Goal: Task Accomplishment & Management: Complete application form

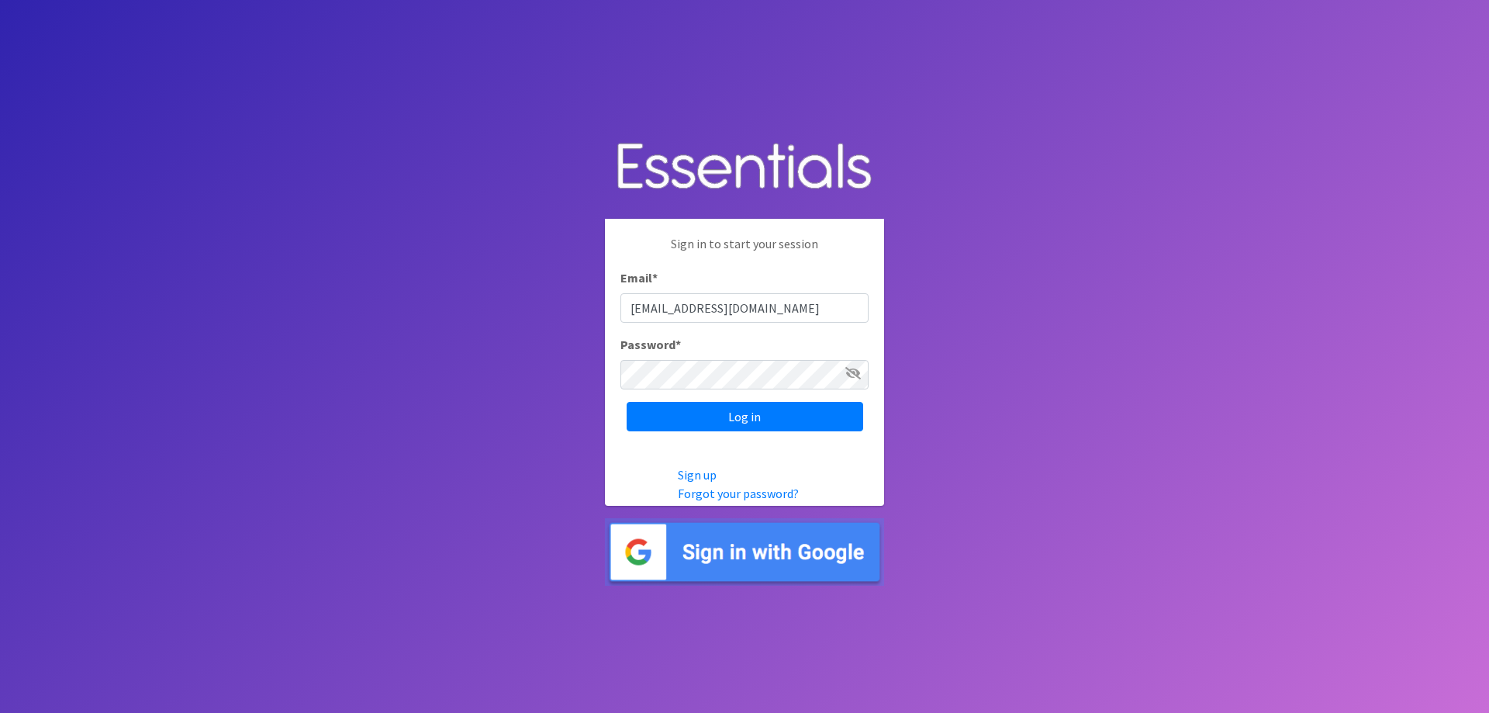
type input "[EMAIL_ADDRESS][DOMAIN_NAME]"
click at [627, 402] on input "Log in" at bounding box center [745, 416] width 237 height 29
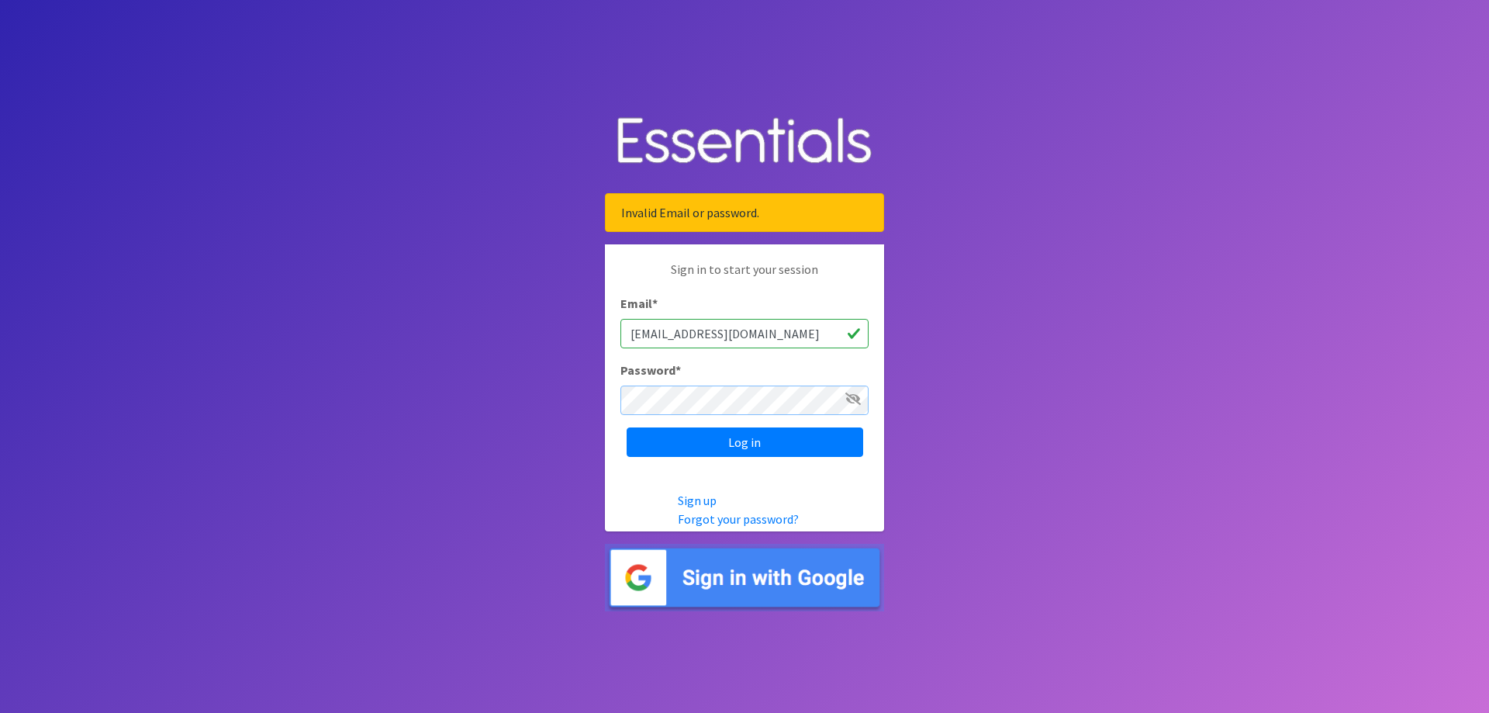
click at [627, 427] on input "Log in" at bounding box center [745, 441] width 237 height 29
drag, startPoint x: 724, startPoint y: 519, endPoint x: 735, endPoint y: 515, distance: 12.3
click at [723, 519] on link "Forgot your password?" at bounding box center [738, 519] width 121 height 16
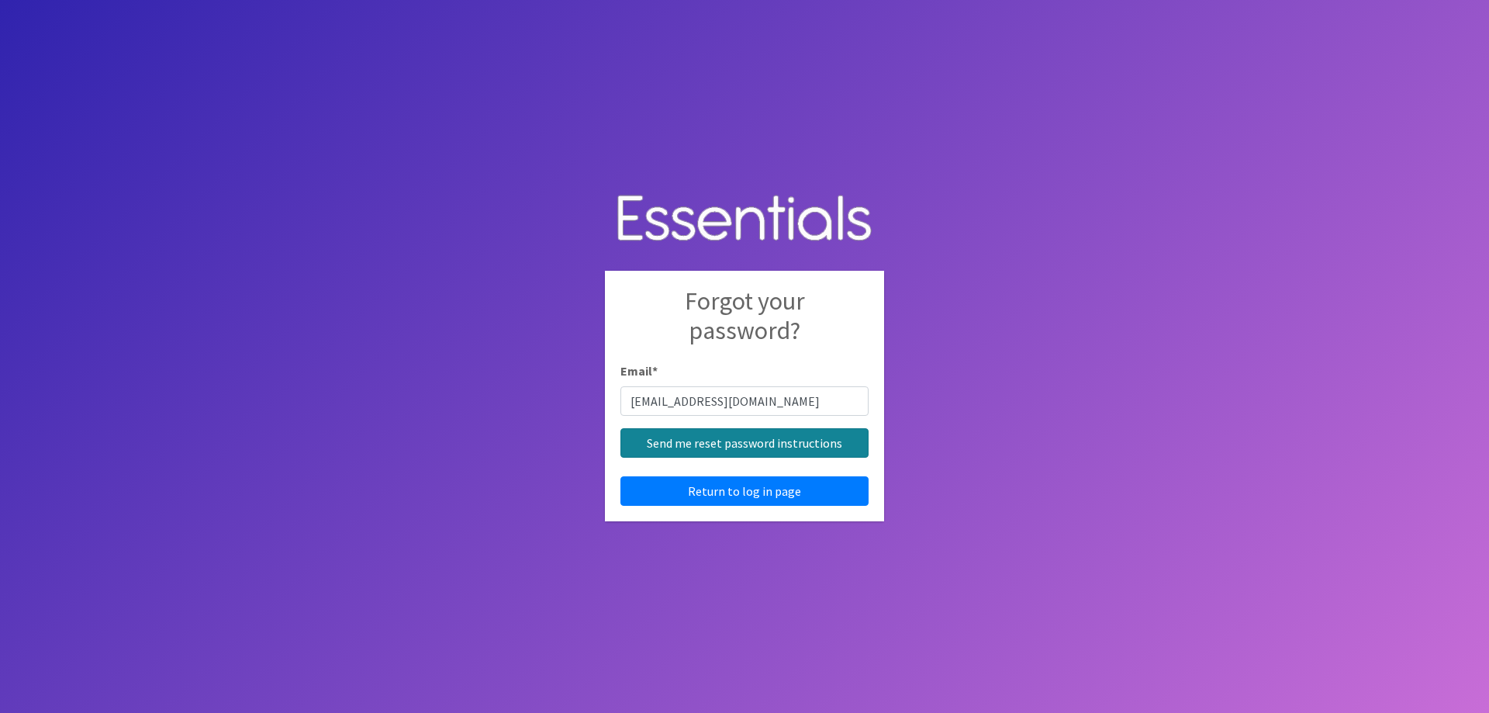
type input "[EMAIL_ADDRESS][DOMAIN_NAME]"
click at [728, 450] on input "Send me reset password instructions" at bounding box center [744, 442] width 248 height 29
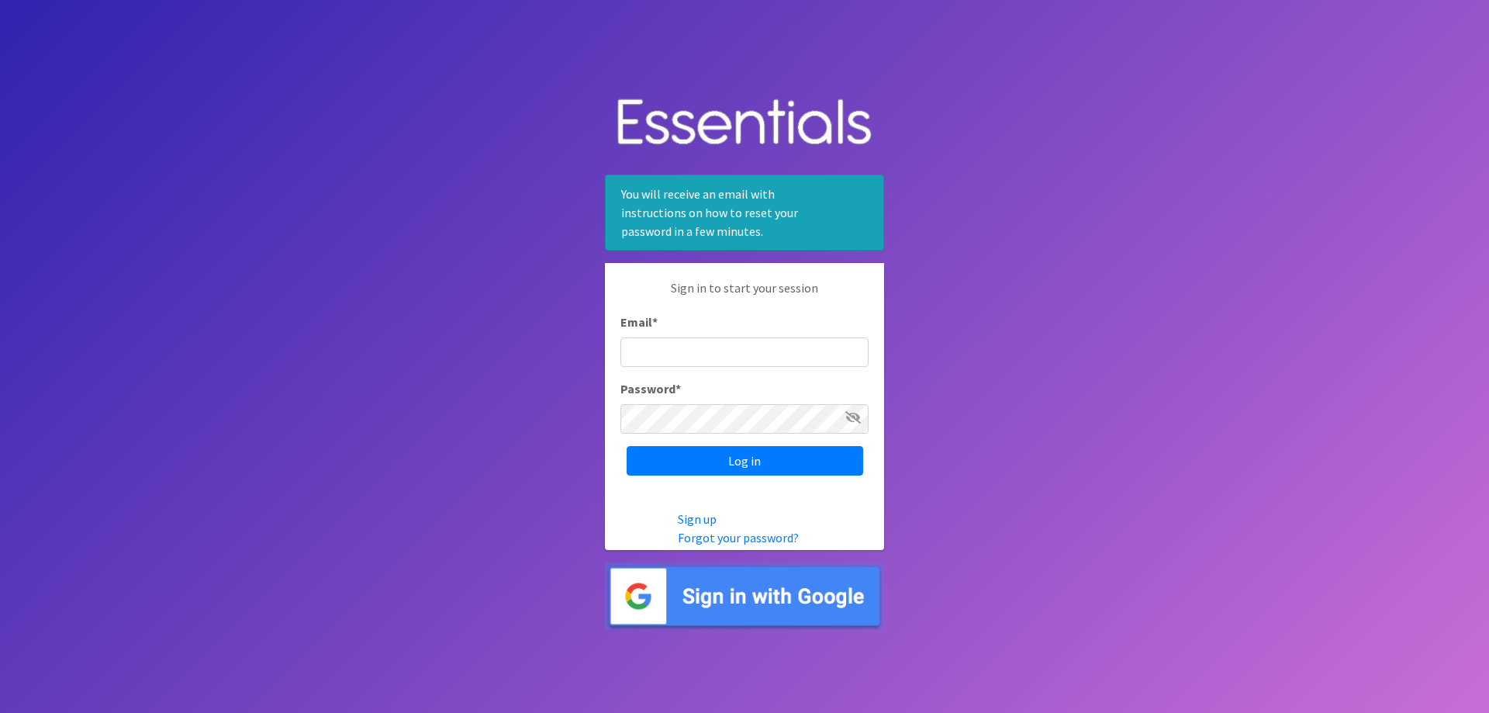
click at [779, 592] on img at bounding box center [744, 595] width 279 height 67
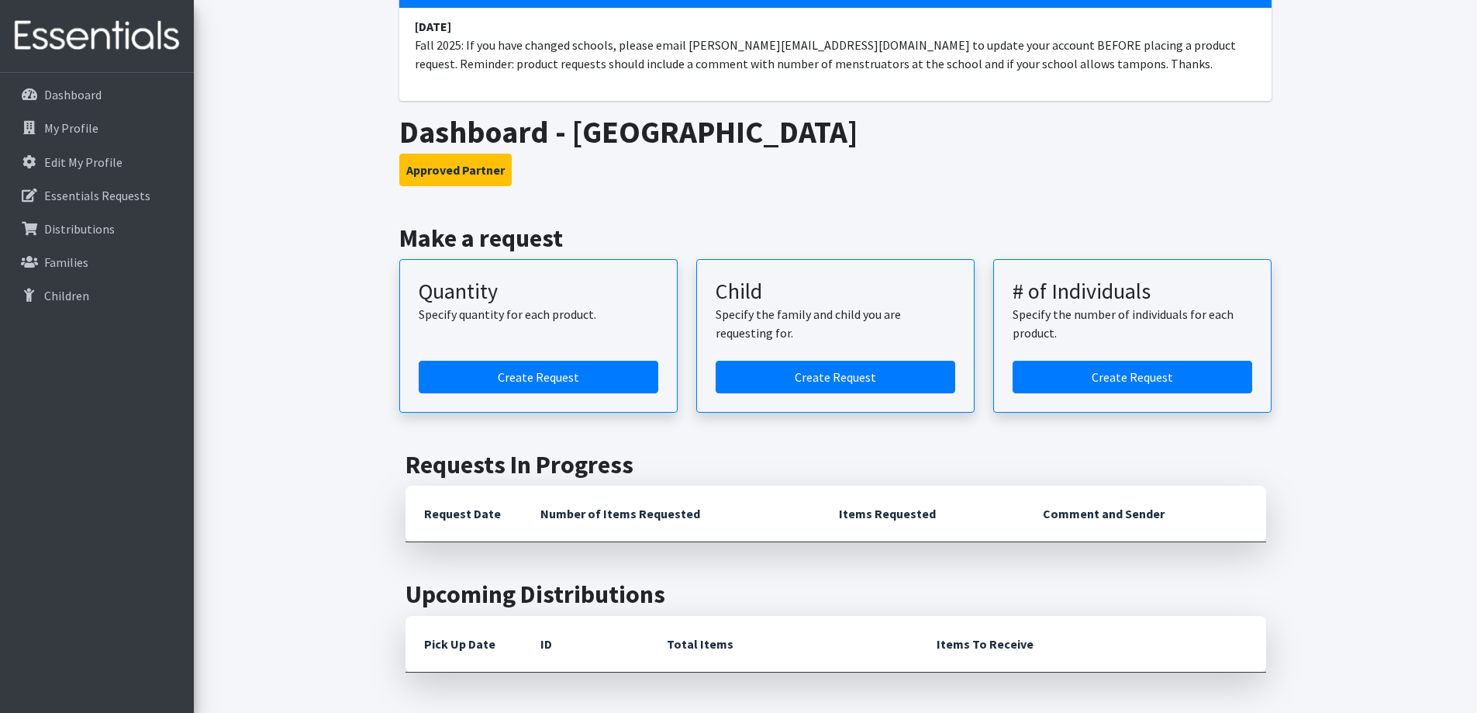
scroll to position [143, 0]
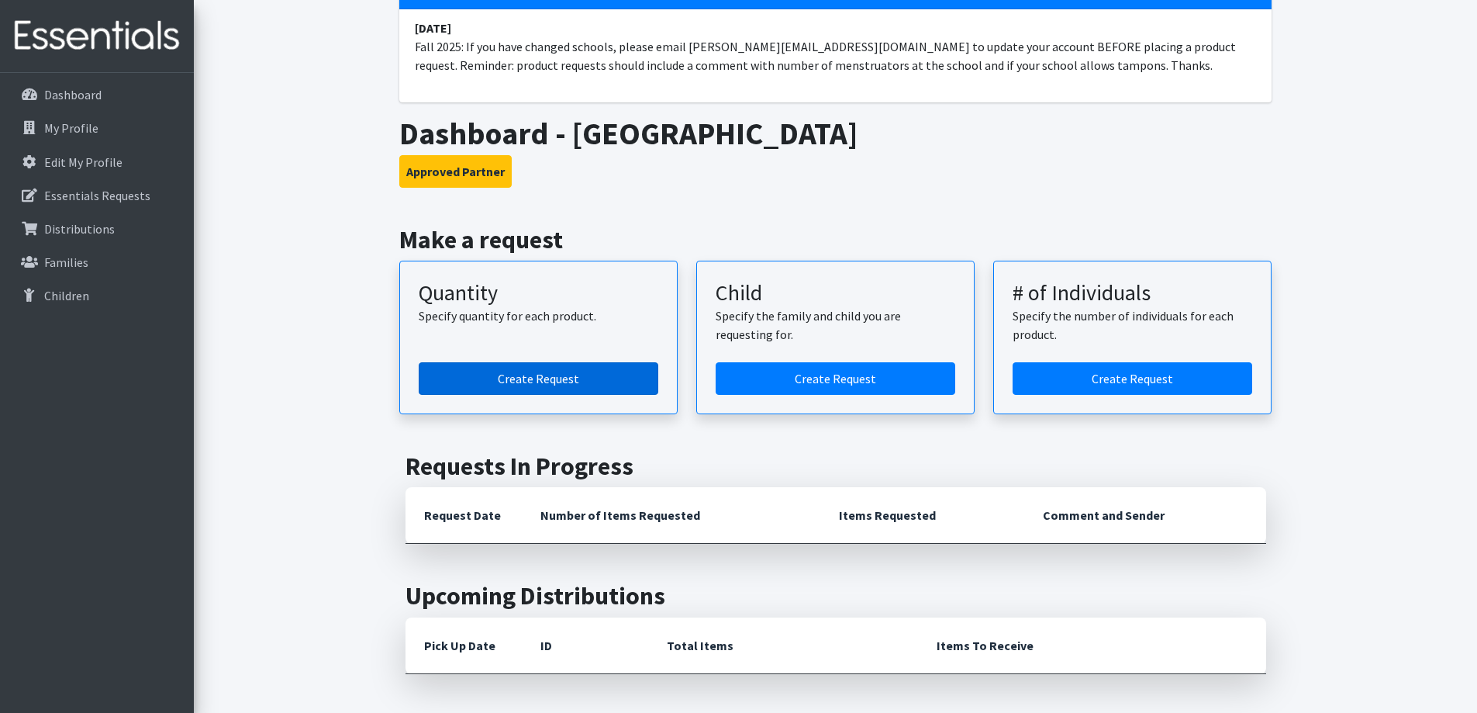
click at [528, 385] on link "Create Request" at bounding box center [539, 378] width 240 height 33
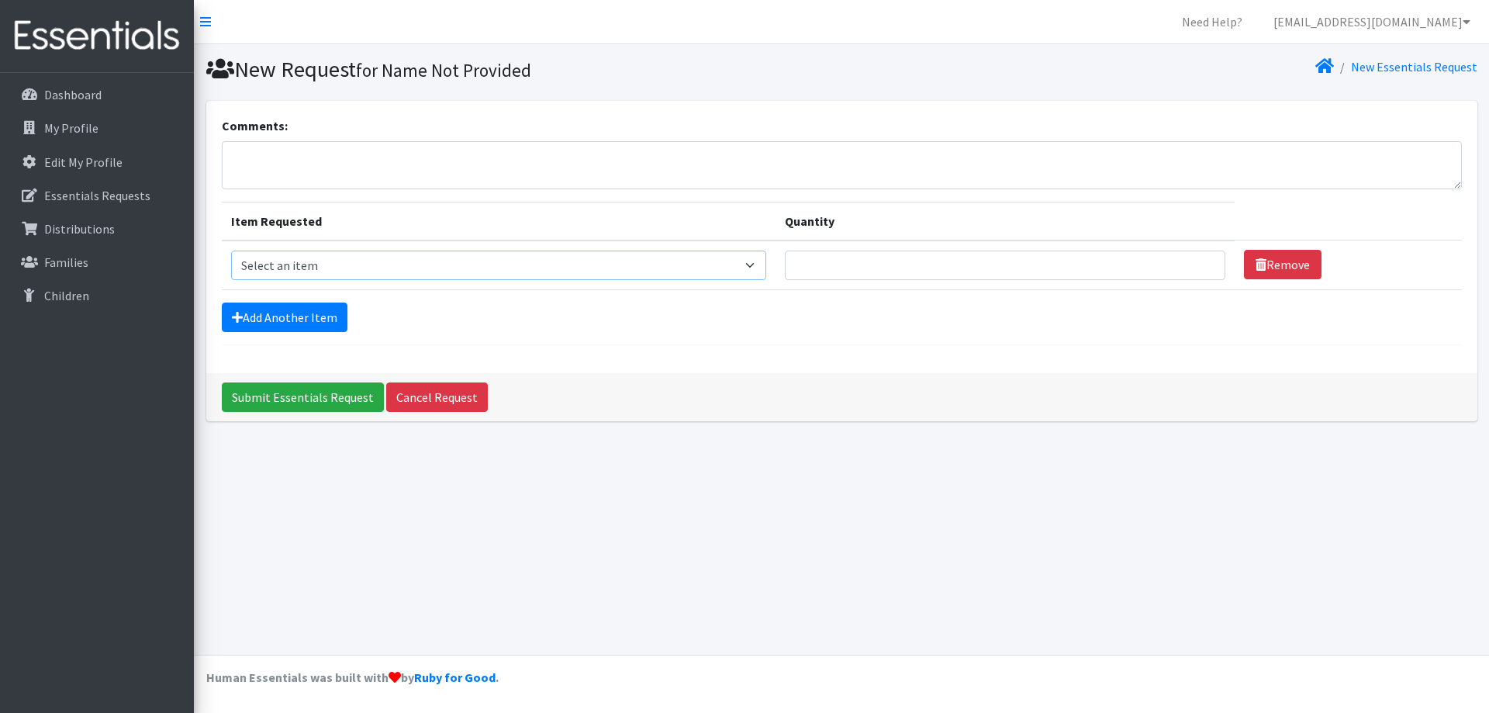
click at [331, 262] on select "Select an item (LOWCOUNTRY) DAY PADS (LOWCOUNTRY) LINERS (LOWCOUNTRY) OVERNIGHT…" at bounding box center [499, 264] width 536 height 29
select select "11144"
click at [231, 250] on select "Select an item (LOWCOUNTRY) DAY PADS (LOWCOUNTRY) LINERS (LOWCOUNTRY) OVERNIGHT…" at bounding box center [499, 264] width 536 height 29
click at [337, 262] on select "Select an item (LOWCOUNTRY) DAY PADS (LOWCOUNTRY) LINERS (LOWCOUNTRY) OVERNIGHT…" at bounding box center [499, 264] width 536 height 29
click at [231, 250] on select "Select an item (LOWCOUNTRY) DAY PADS (LOWCOUNTRY) LINERS (LOWCOUNTRY) OVERNIGHT…" at bounding box center [499, 264] width 536 height 29
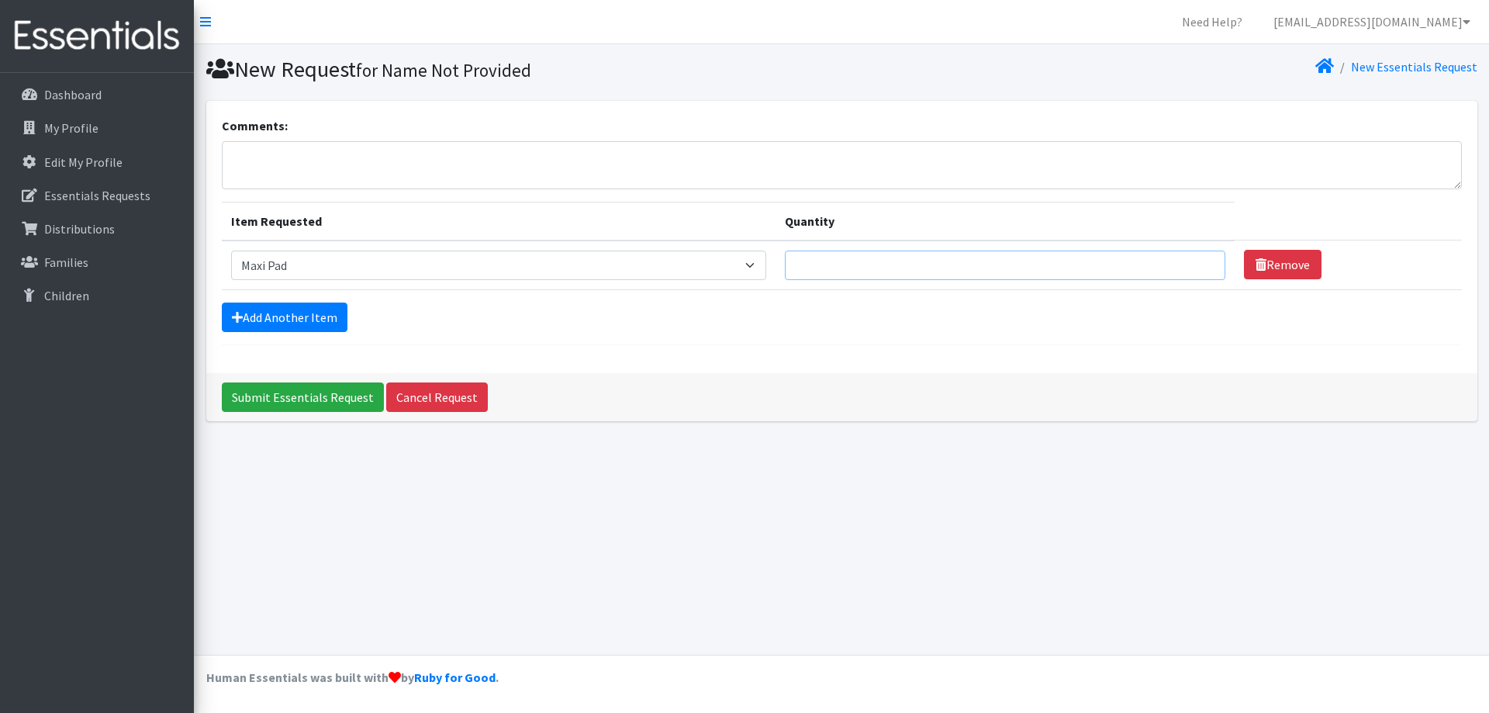
click at [853, 269] on input "Quantity" at bounding box center [1005, 264] width 440 height 29
type input "330"
click at [321, 320] on link "Add Another Item" at bounding box center [285, 316] width 126 height 29
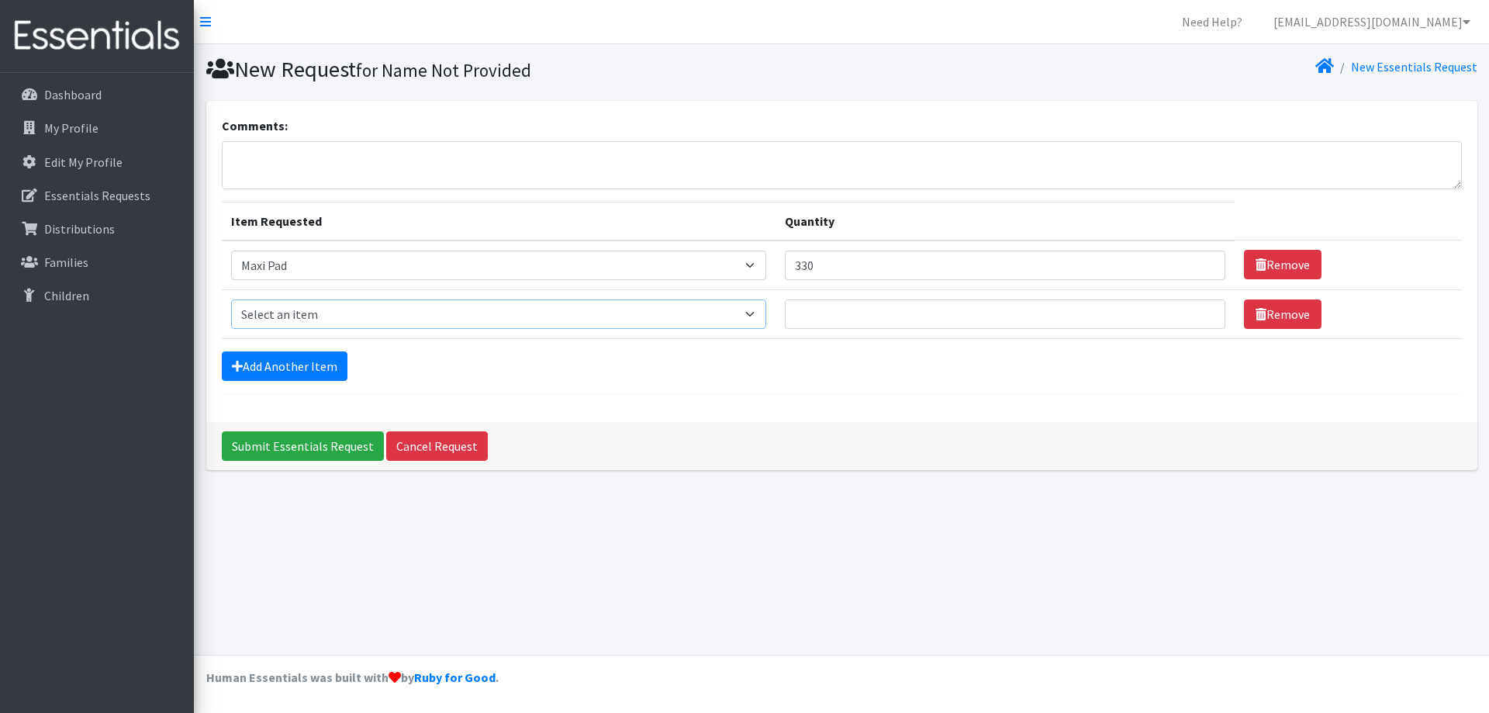
click at [340, 317] on select "Select an item (LOWCOUNTRY) DAY PADS (LOWCOUNTRY) LINERS (LOWCOUNTRY) OVERNIGHT…" at bounding box center [499, 313] width 536 height 29
select select "7610"
click at [231, 299] on select "Select an item (LOWCOUNTRY) DAY PADS (LOWCOUNTRY) LINERS (LOWCOUNTRY) OVERNIGHT…" at bounding box center [499, 313] width 536 height 29
click at [821, 316] on input "Quantity" at bounding box center [1005, 313] width 440 height 29
type input "50"
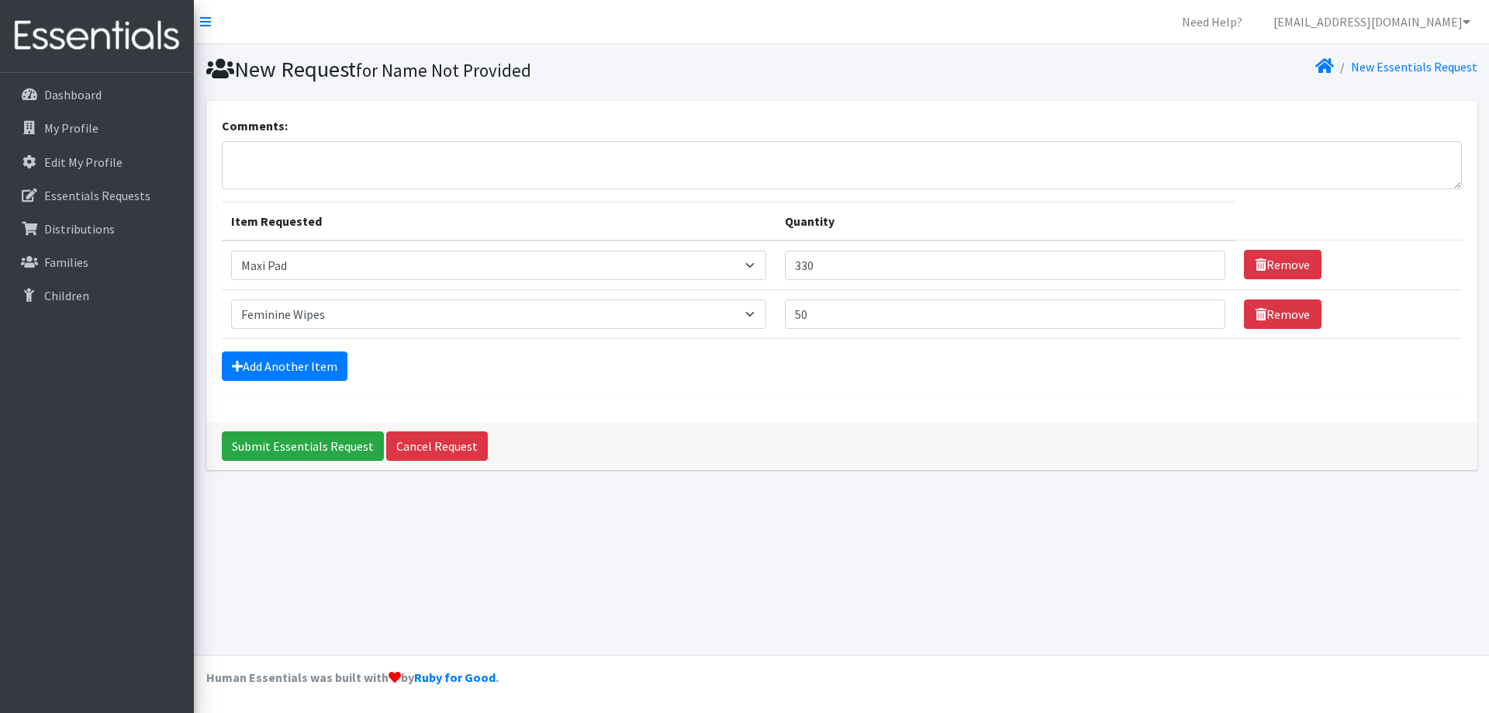
click at [721, 367] on div "Add Another Item" at bounding box center [842, 365] width 1240 height 29
click at [261, 445] on input "Submit Essentials Request" at bounding box center [303, 445] width 162 height 29
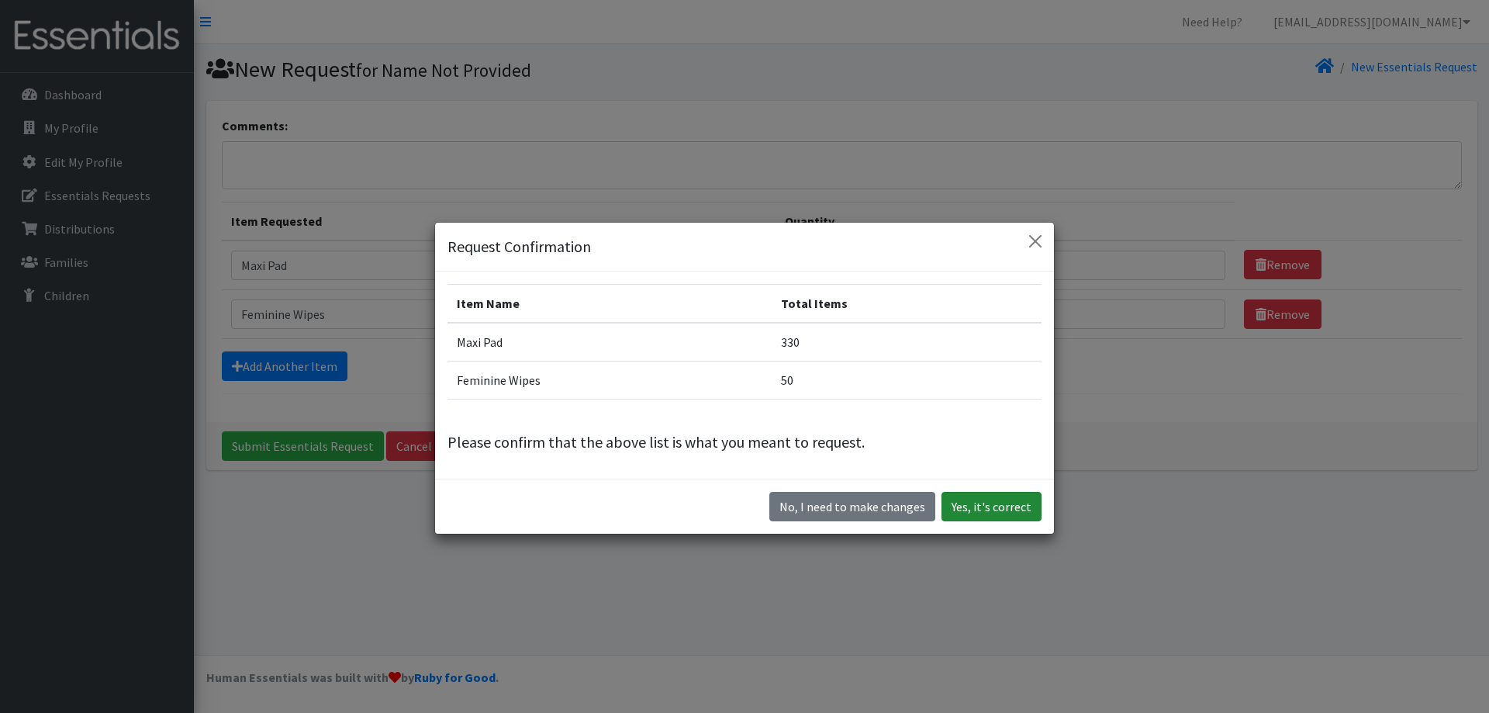
click at [989, 512] on button "Yes, it's correct" at bounding box center [991, 506] width 100 height 29
